Goal: Task Accomplishment & Management: Use online tool/utility

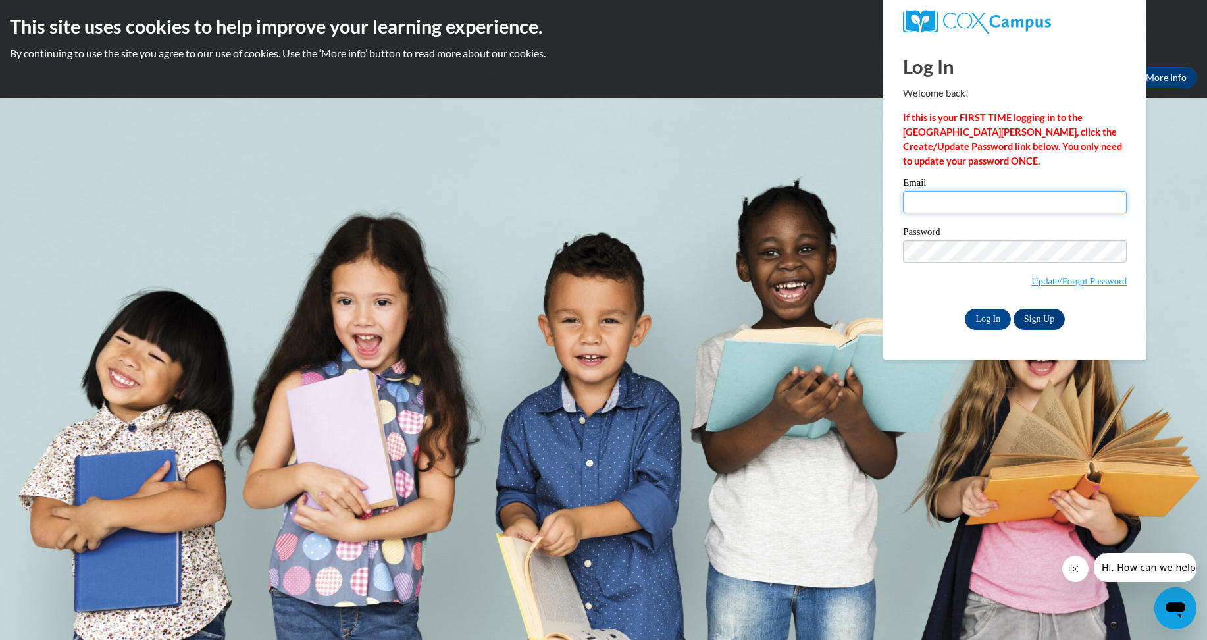
click at [1055, 201] on input "Email" at bounding box center [1015, 202] width 224 height 22
type input "sosaprince91@gmail.com"
click at [965, 309] on input "Log In" at bounding box center [988, 319] width 46 height 21
click at [989, 322] on input "Log In" at bounding box center [988, 319] width 46 height 21
click at [965, 309] on input "Log In" at bounding box center [988, 319] width 46 height 21
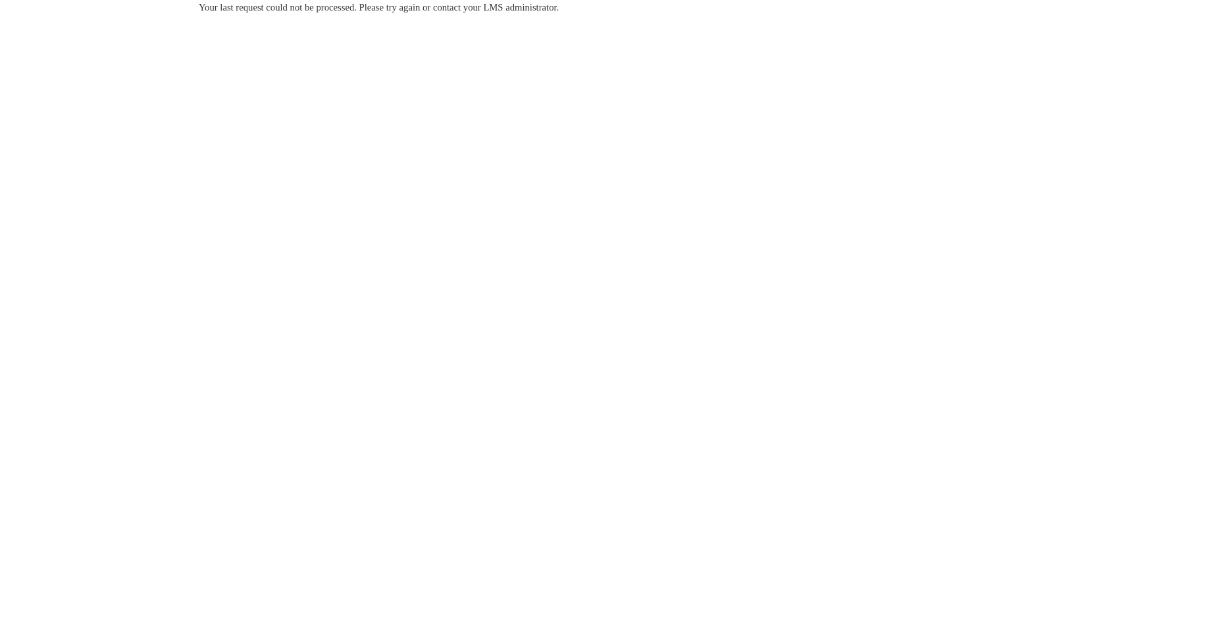
click at [340, 16] on div "Your last request could not be processed. Please try again or contact your LMS …" at bounding box center [603, 46] width 829 height 93
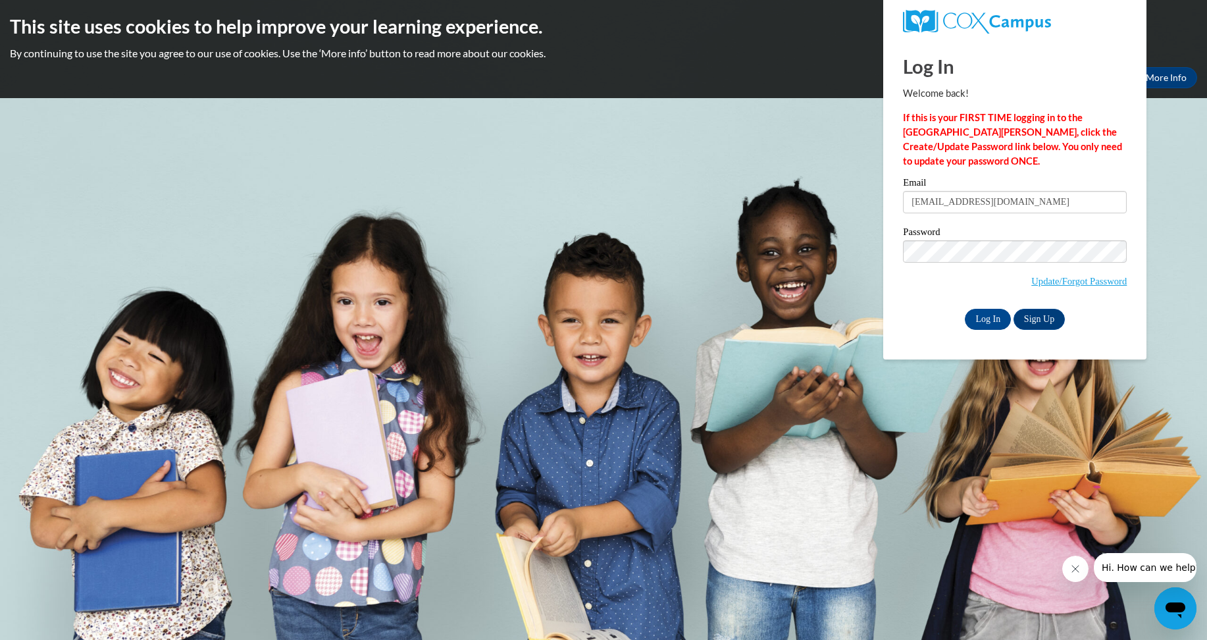
click at [916, 298] on div "Password Update/Forgot Password" at bounding box center [1015, 266] width 224 height 78
click at [985, 320] on input "Log In" at bounding box center [988, 319] width 46 height 21
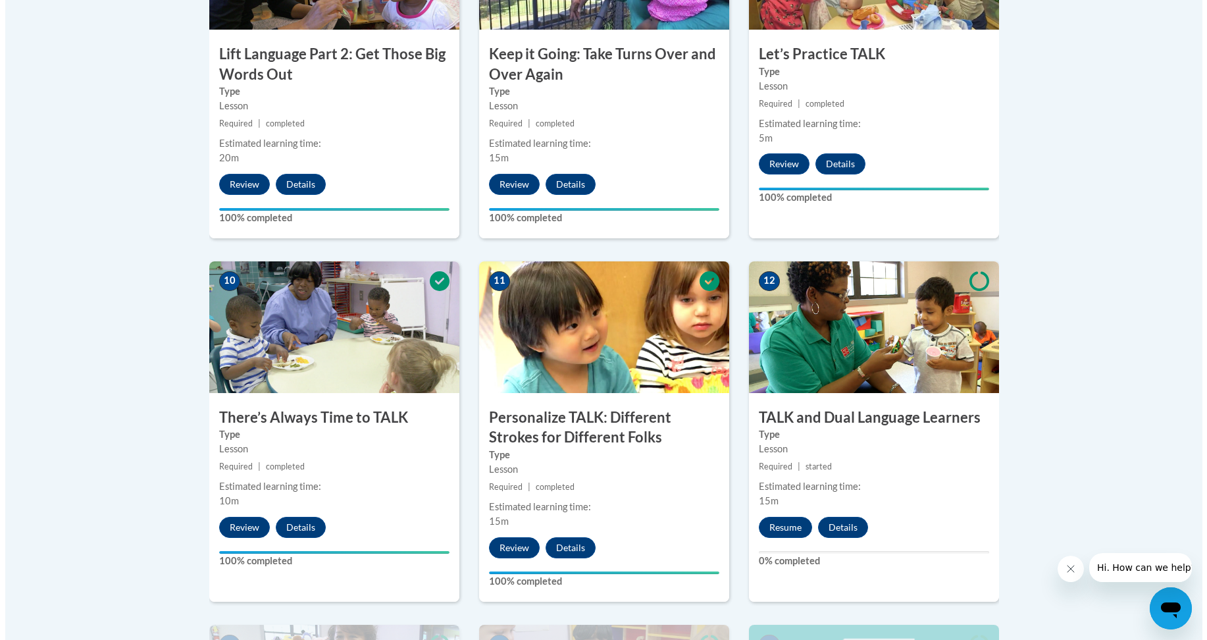
scroll to position [1514, 0]
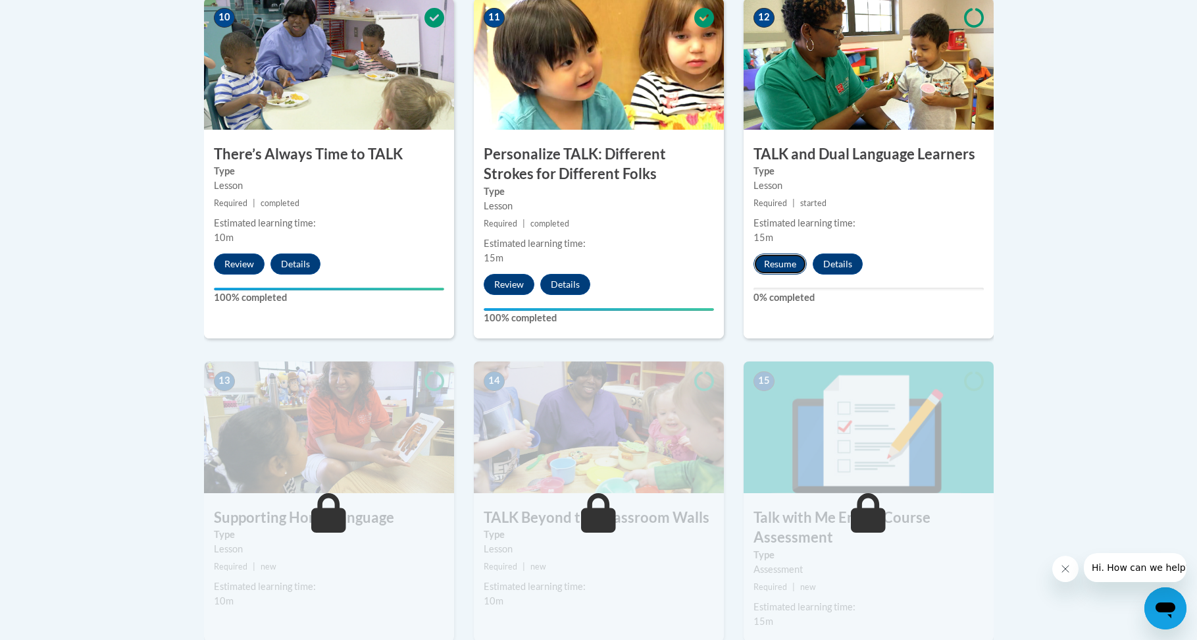
click at [784, 268] on button "Resume" at bounding box center [780, 263] width 53 height 21
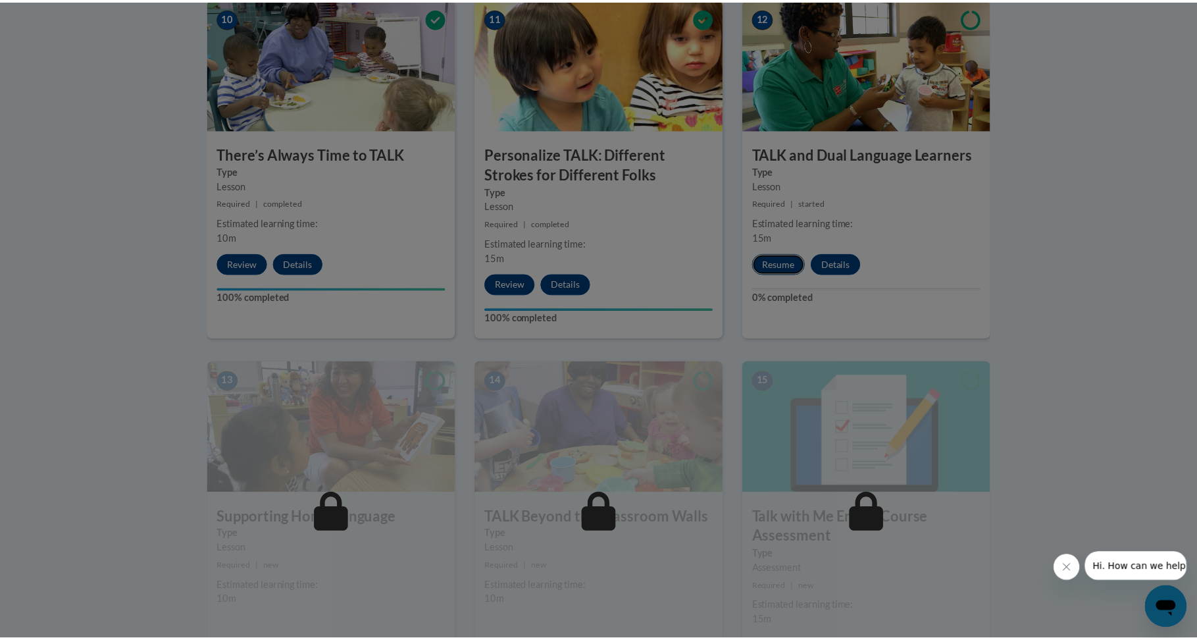
scroll to position [0, 0]
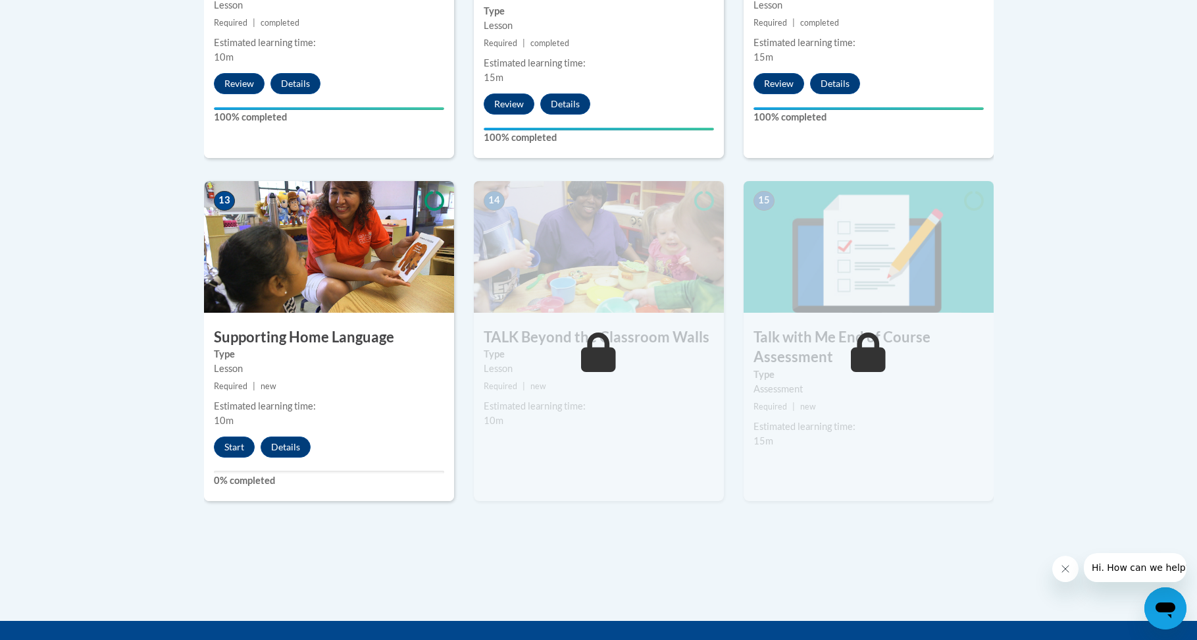
scroll to position [1760, 0]
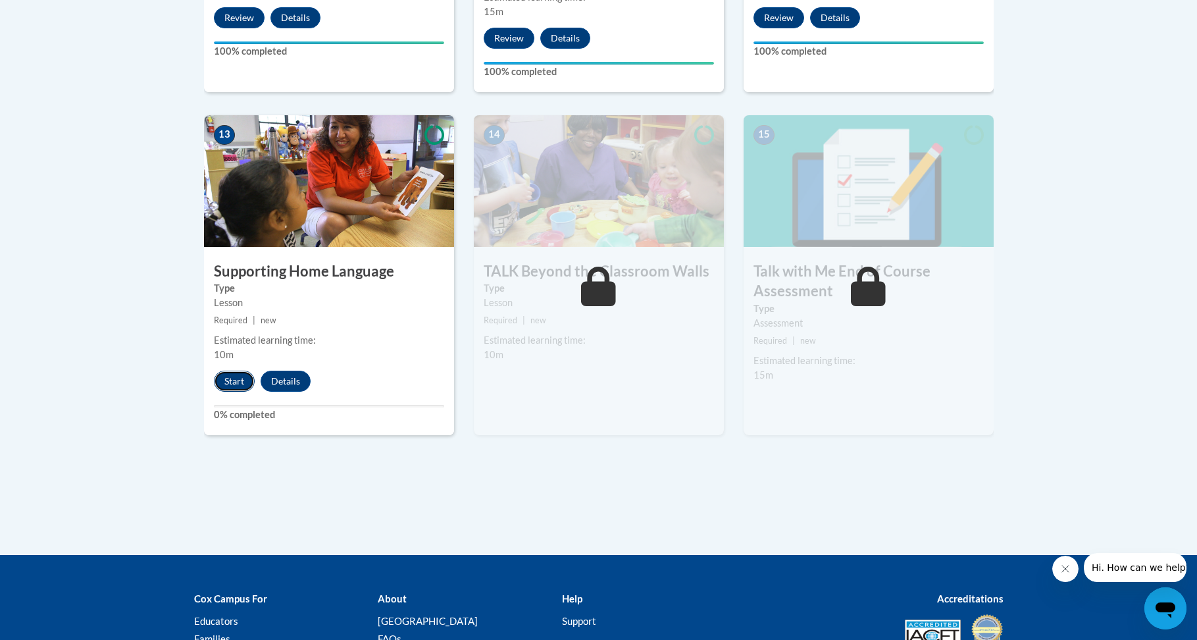
click at [230, 379] on button "Start" at bounding box center [234, 381] width 41 height 21
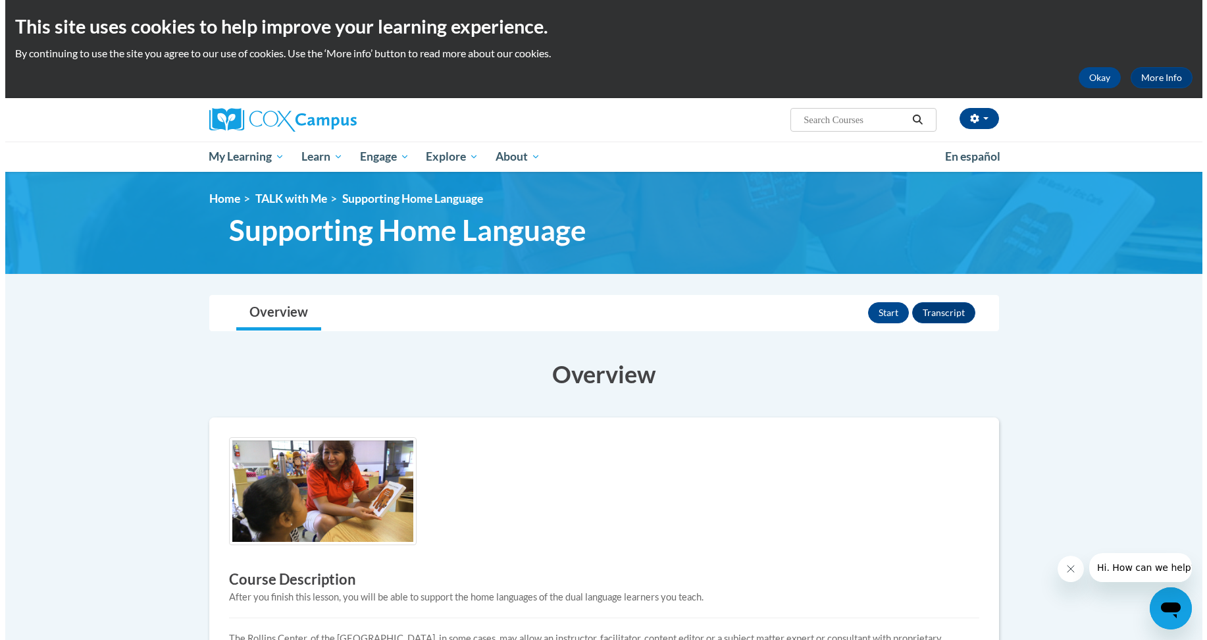
scroll to position [132, 0]
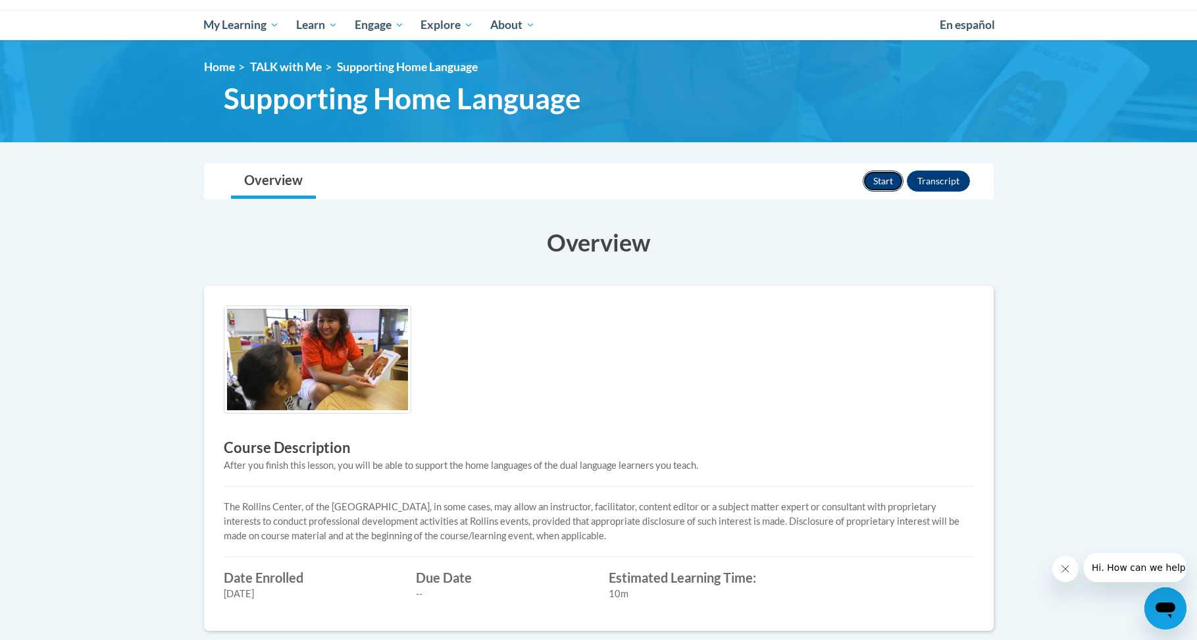
click at [879, 178] on button "Start" at bounding box center [883, 180] width 41 height 21
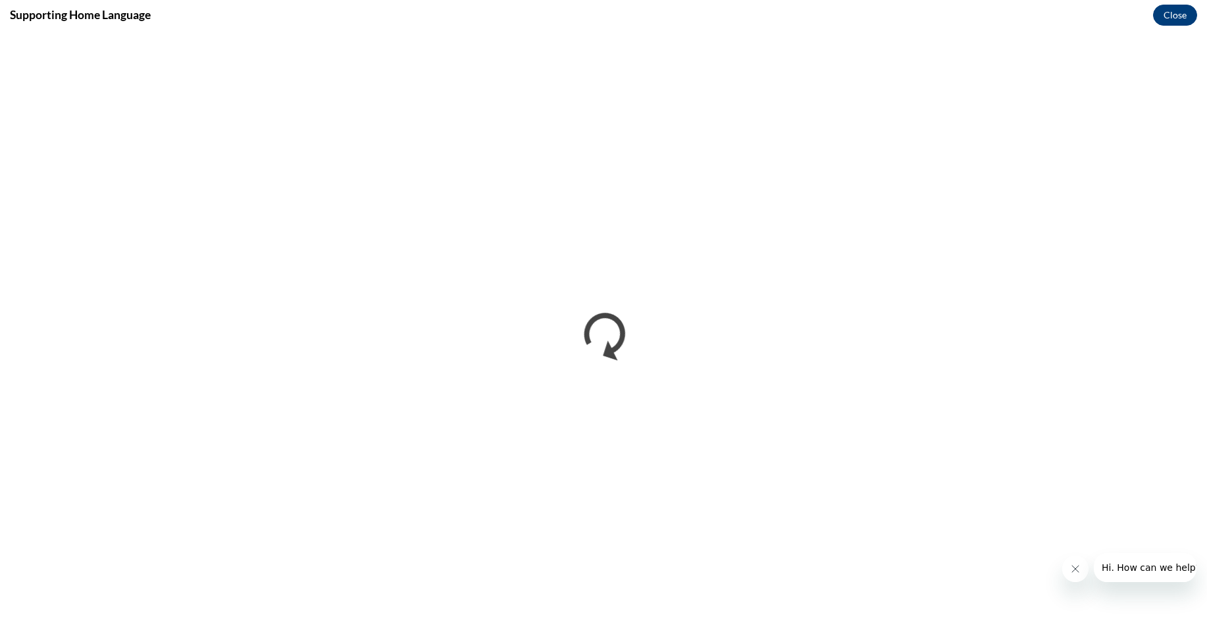
scroll to position [0, 0]
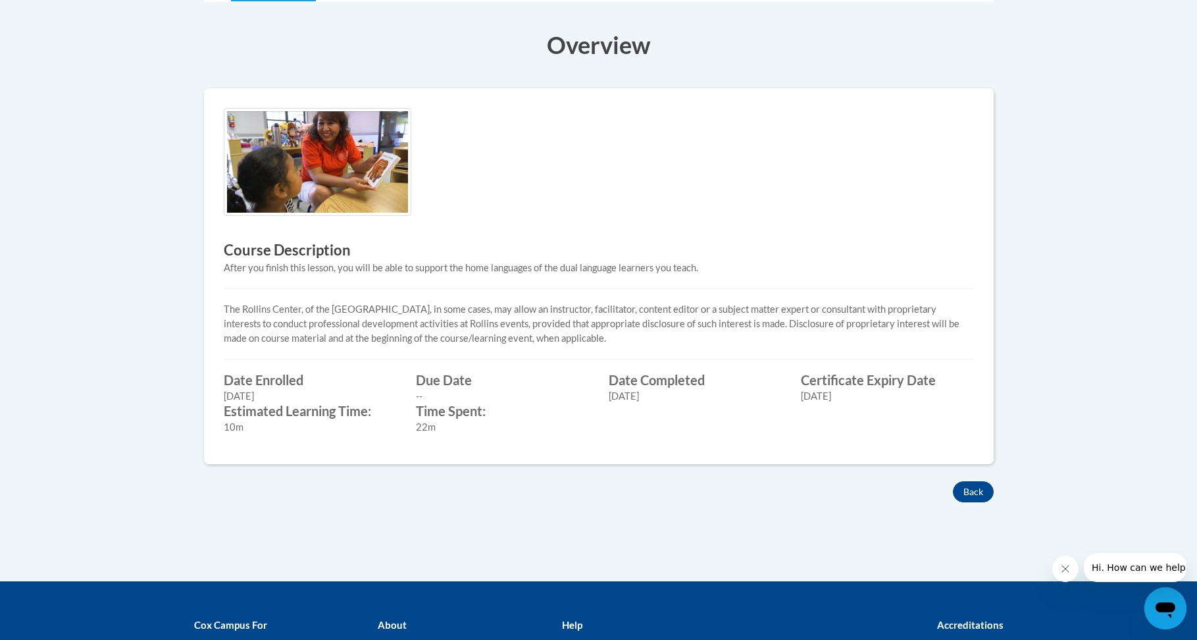
scroll to position [488, 0]
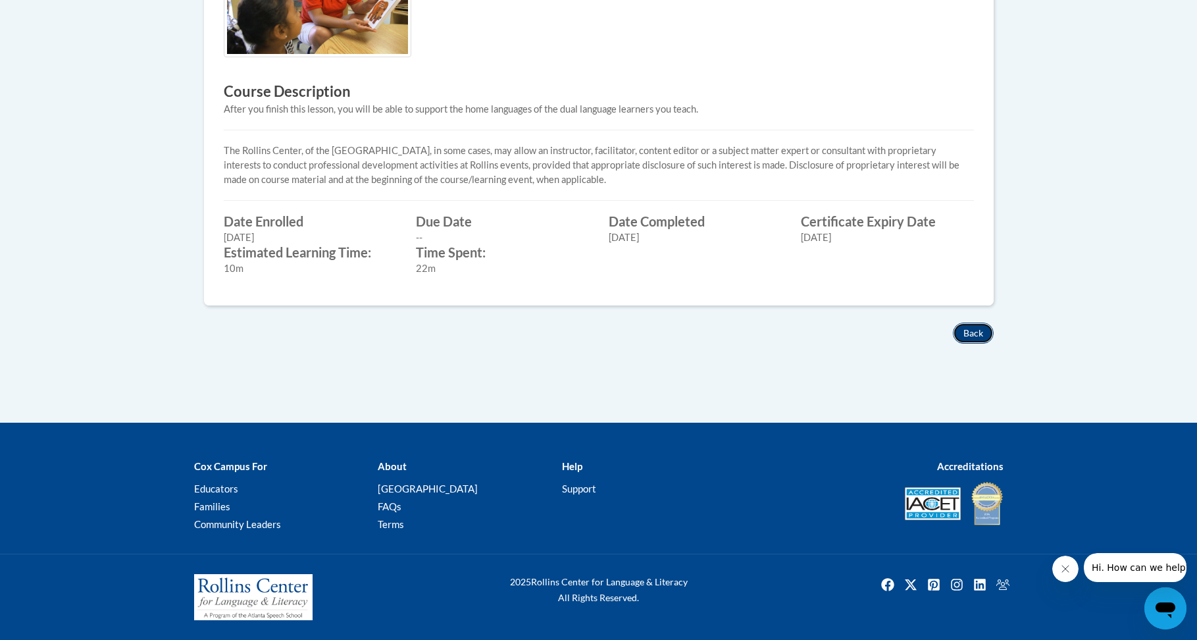
click at [972, 340] on button "Back" at bounding box center [973, 333] width 41 height 21
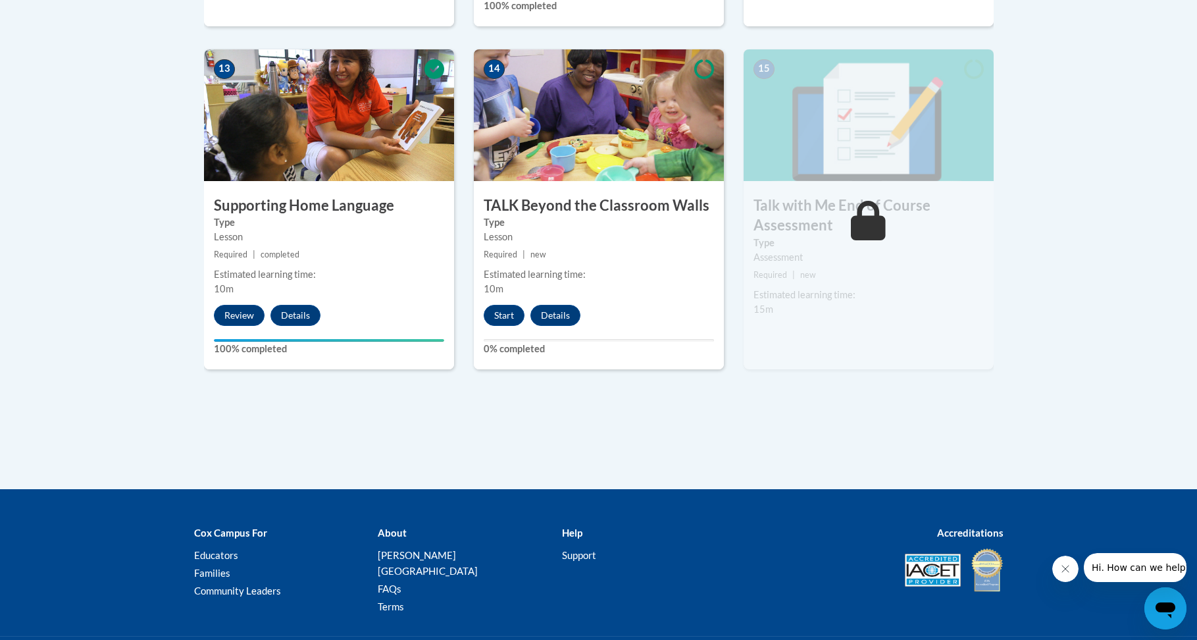
scroll to position [1694, 0]
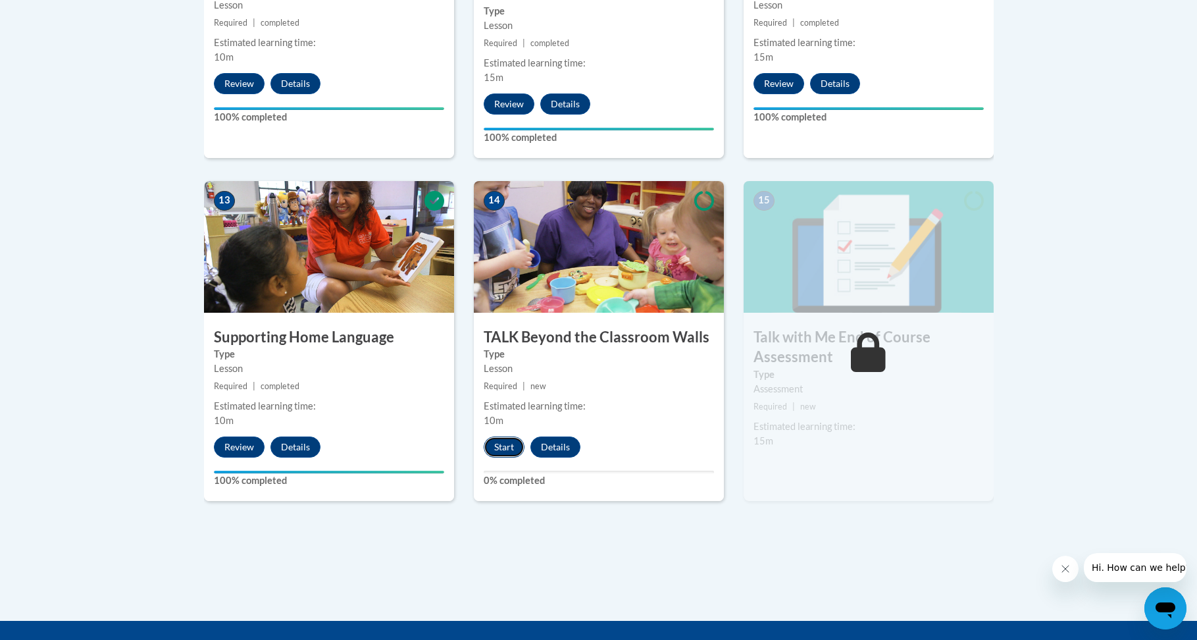
click at [496, 442] on button "Start" at bounding box center [504, 446] width 41 height 21
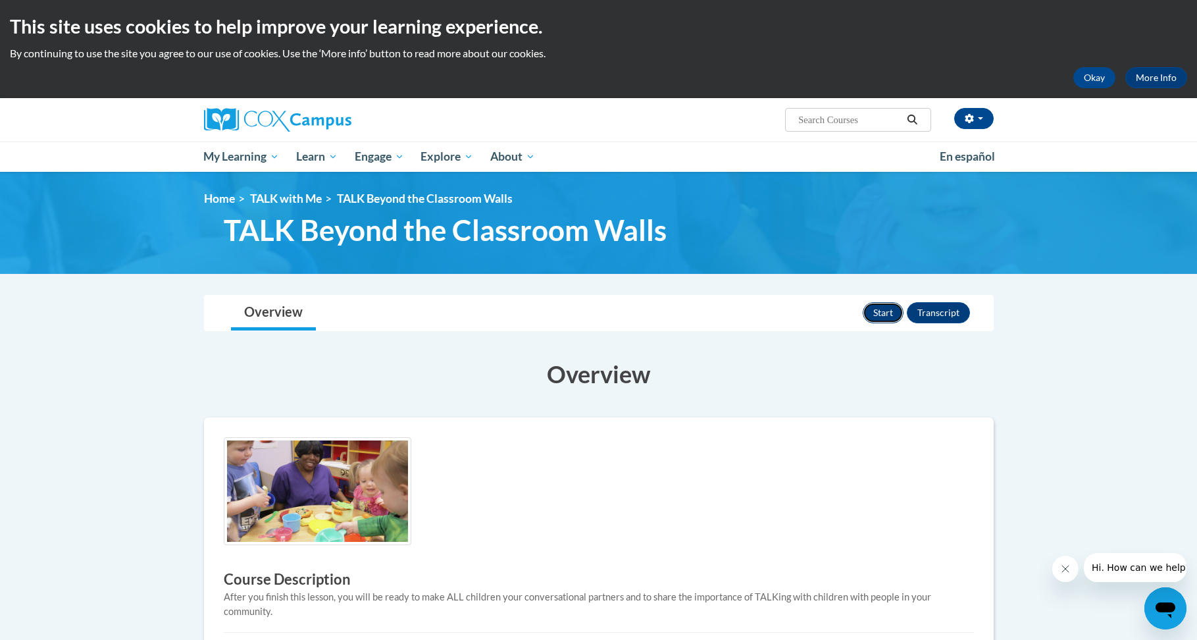
click at [890, 307] on button "Start" at bounding box center [883, 312] width 41 height 21
